Goal: Information Seeking & Learning: Learn about a topic

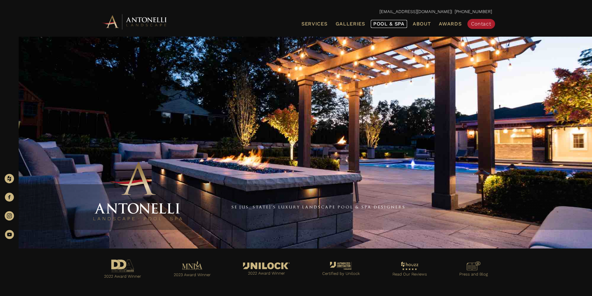
click at [393, 24] on span "Pool & Spa" at bounding box center [388, 24] width 31 height 6
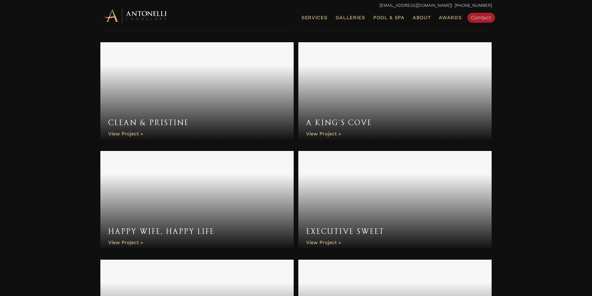
scroll to position [746, 0]
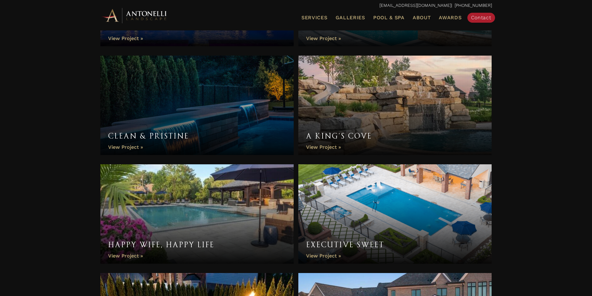
click at [396, 136] on link "A King’s Cove" at bounding box center [395, 105] width 194 height 99
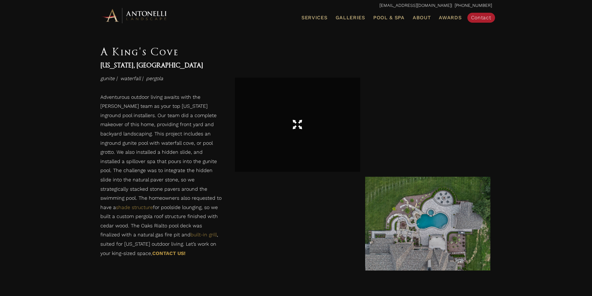
scroll to position [1655, 0]
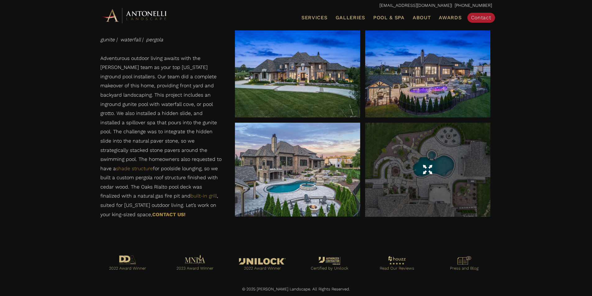
click at [427, 171] on span at bounding box center [427, 169] width 9 height 11
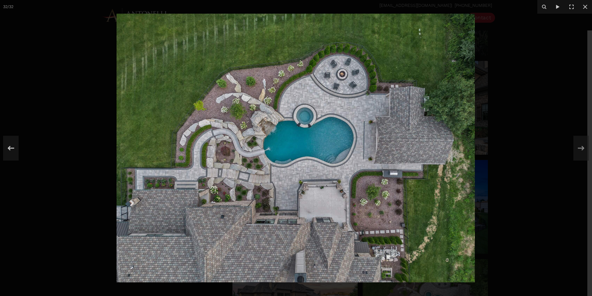
scroll to position [1500, 0]
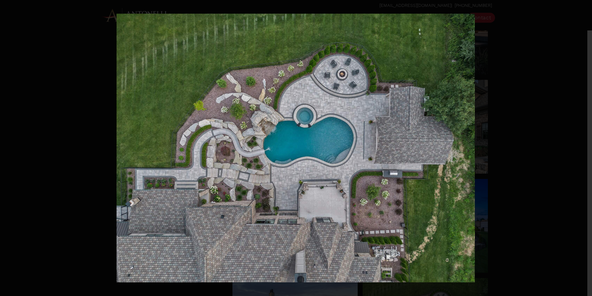
drag, startPoint x: 191, startPoint y: 124, endPoint x: 436, endPoint y: 96, distance: 246.4
click at [436, 96] on img at bounding box center [296, 148] width 358 height 269
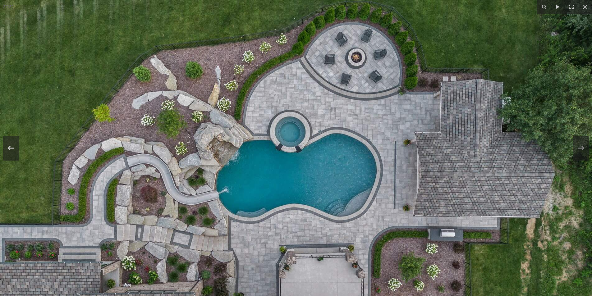
scroll to position [1531, 0]
